Goal: Task Accomplishment & Management: Manage account settings

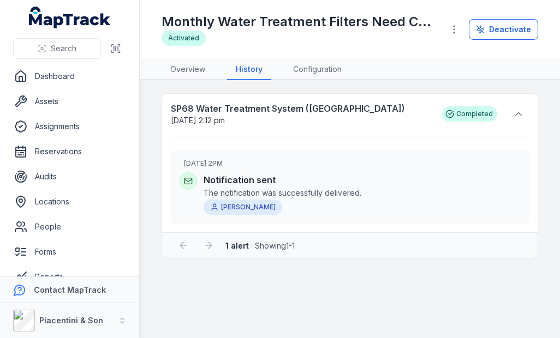
click at [321, 69] on link "Configuration" at bounding box center [317, 69] width 66 height 21
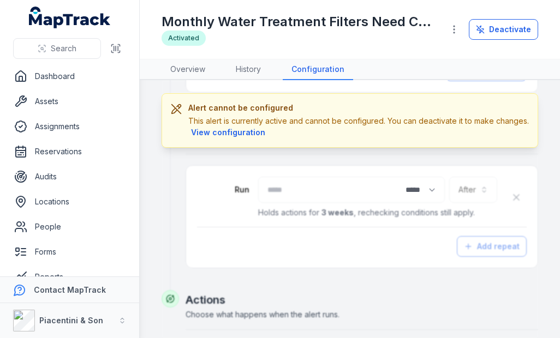
scroll to position [524, 0]
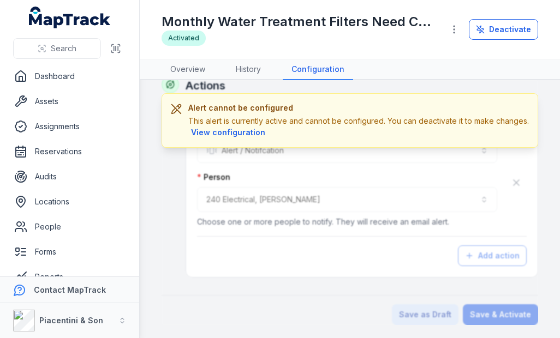
type input "**********"
click at [76, 226] on link "People" at bounding box center [70, 227] width 122 height 22
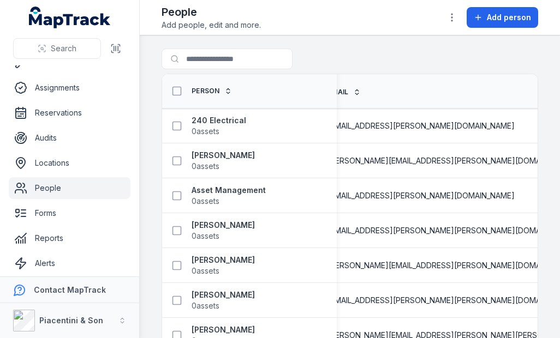
scroll to position [38, 0]
click at [68, 291] on link "Settings" at bounding box center [70, 290] width 122 height 22
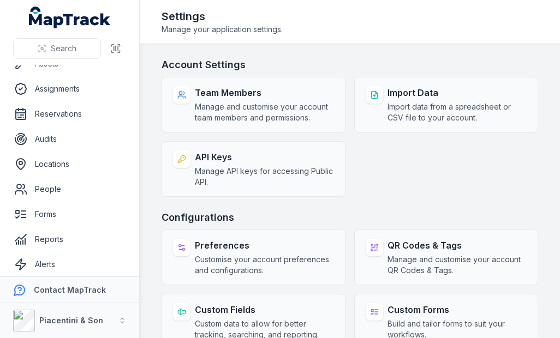
click at [313, 100] on div "Team Members Manage and customise your account team members and permissions." at bounding box center [264, 104] width 139 height 37
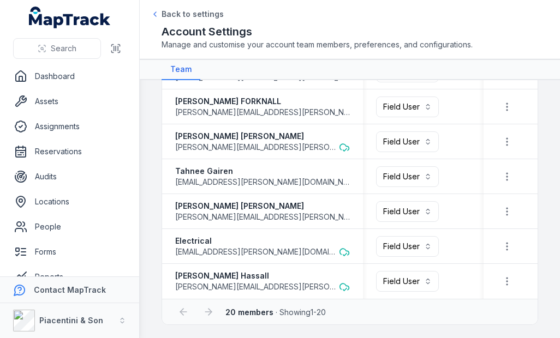
click at [40, 82] on link "Dashboard" at bounding box center [70, 76] width 122 height 22
